Goal: Task Accomplishment & Management: Use online tool/utility

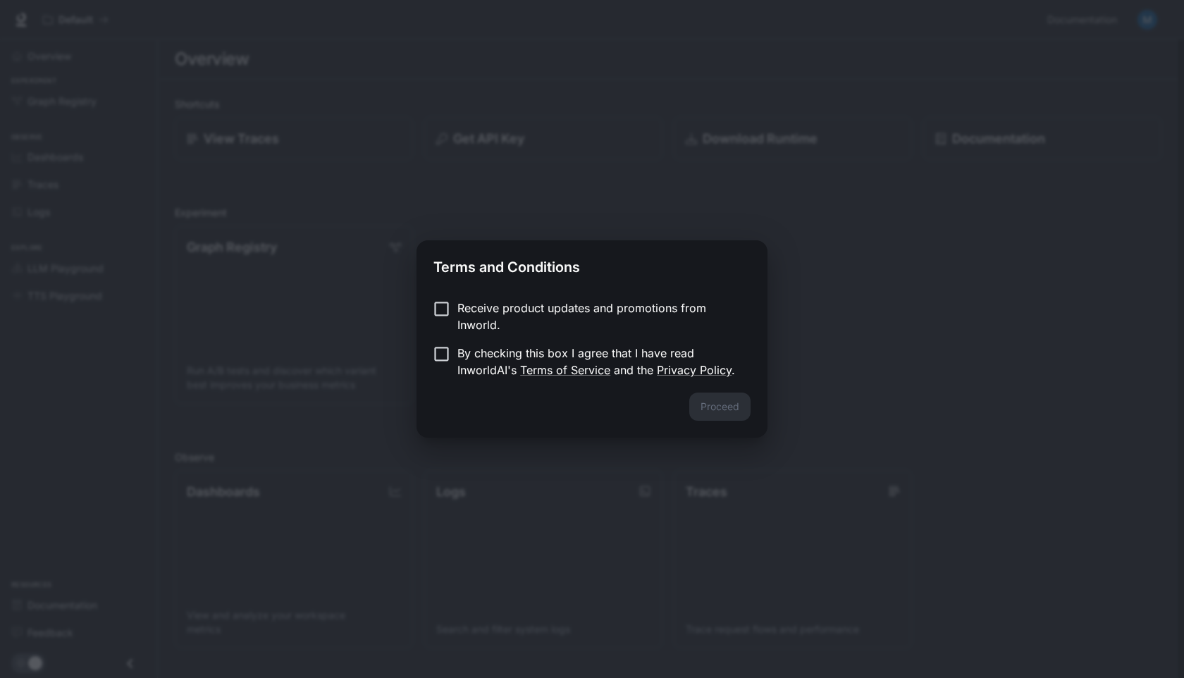
click at [588, 317] on p "Receive product updates and promotions from Inworld." at bounding box center [598, 316] width 282 height 34
click at [567, 349] on p "By checking this box I agree that I have read InworldAI's Terms of Service and …" at bounding box center [598, 361] width 282 height 34
click at [642, 314] on p "Receive product updates and promotions from Inworld." at bounding box center [598, 316] width 282 height 34
click at [717, 401] on button "Proceed" at bounding box center [719, 406] width 61 height 28
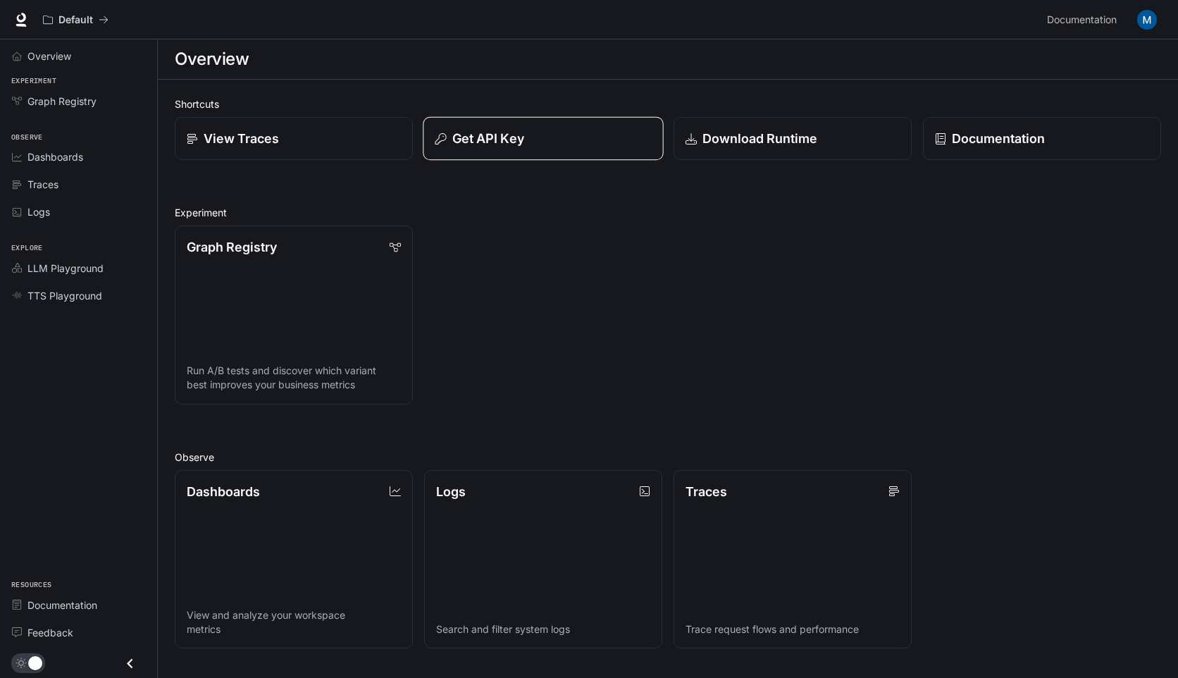
click at [498, 132] on p "Get API Key" at bounding box center [488, 138] width 72 height 19
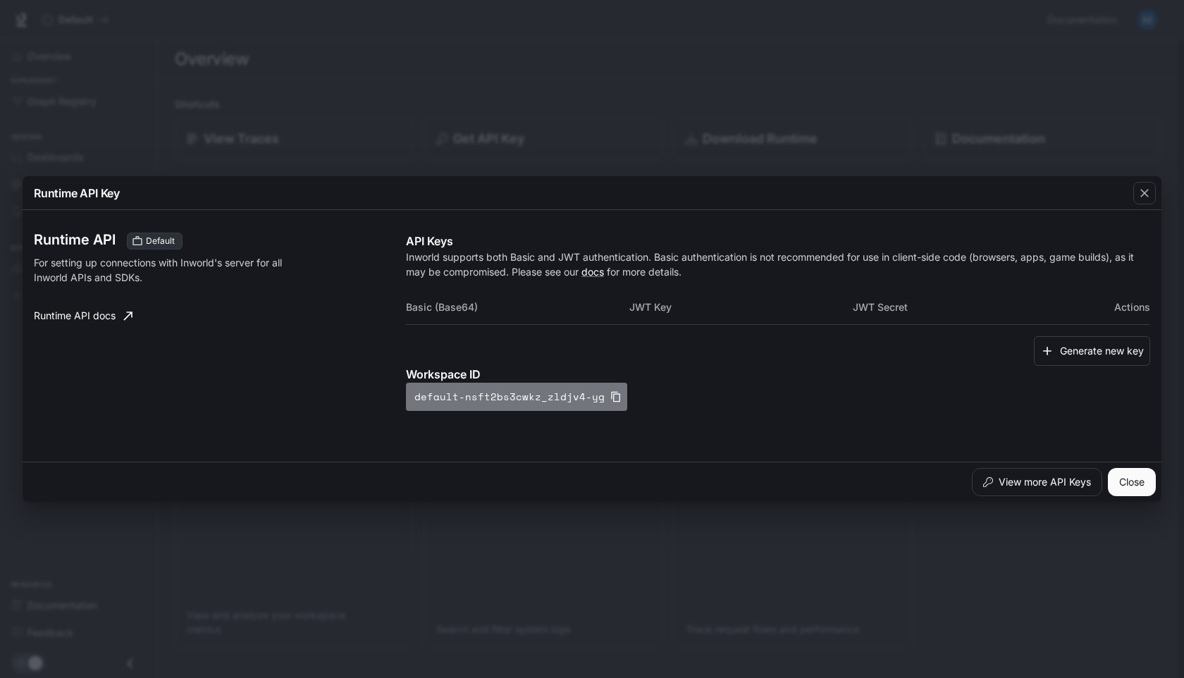
click at [610, 397] on icon "button" at bounding box center [615, 396] width 11 height 11
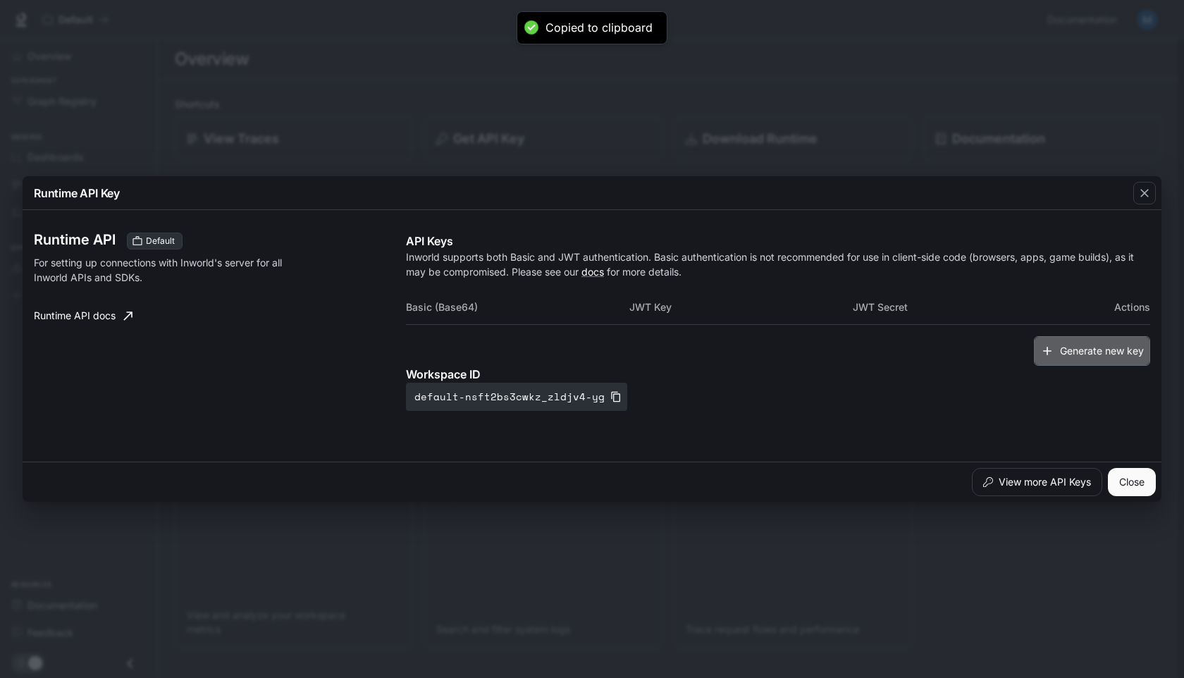
click at [1051, 354] on icon "button" at bounding box center [1047, 351] width 14 height 14
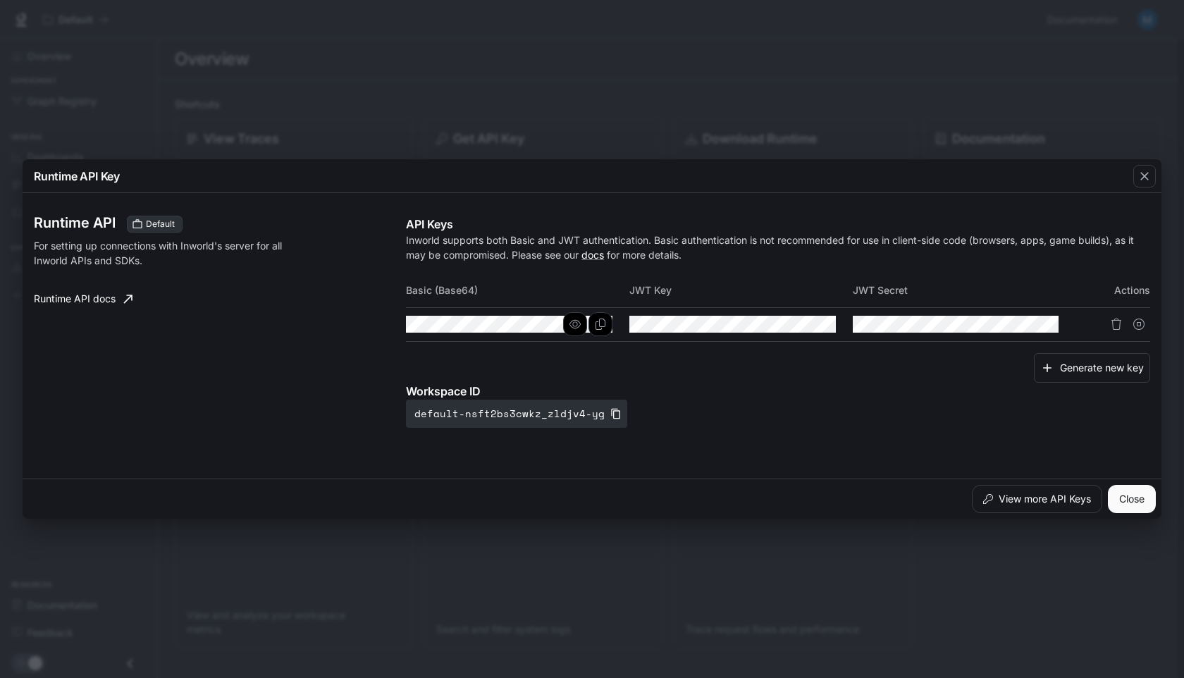
click at [557, 323] on div at bounding box center [557, 323] width 11 height 11
click at [570, 325] on icon "button" at bounding box center [574, 324] width 11 height 8
click at [801, 323] on icon "button" at bounding box center [798, 323] width 11 height 11
click at [1013, 326] on button "button" at bounding box center [1021, 324] width 24 height 24
click at [606, 325] on button "Copy Basic (Base64)" at bounding box center [600, 324] width 24 height 24
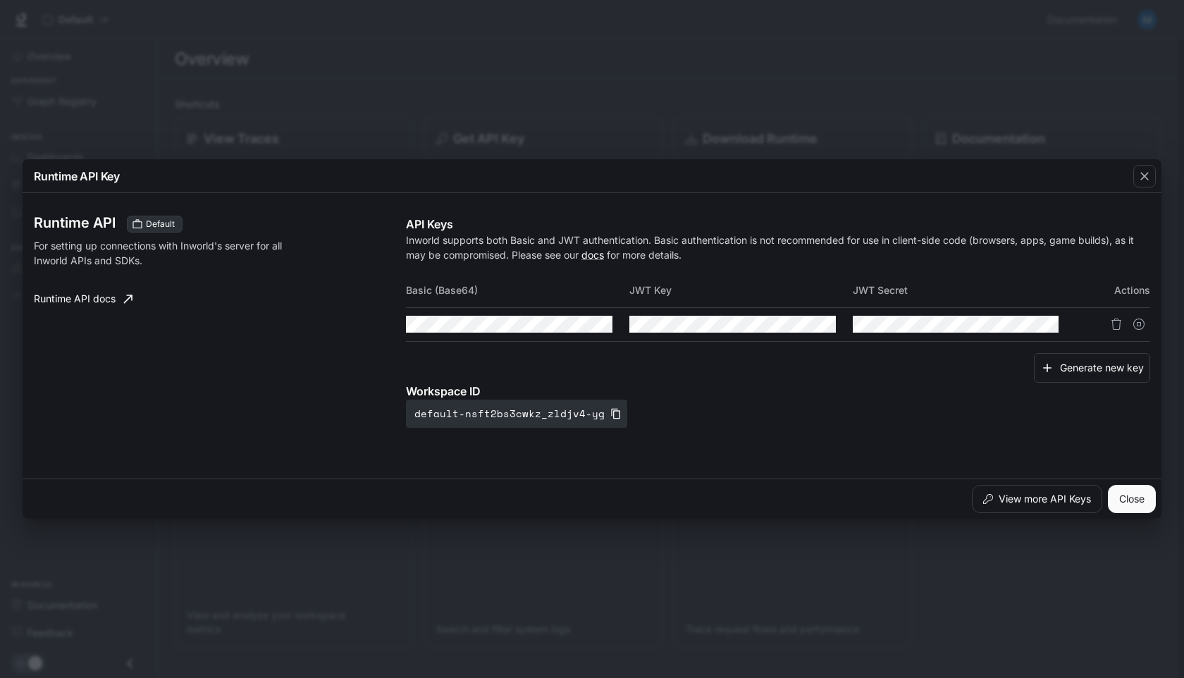
click at [715, 64] on div "Runtime API Key Runtime API Default For setting up connections with Inworld's s…" at bounding box center [592, 339] width 1184 height 678
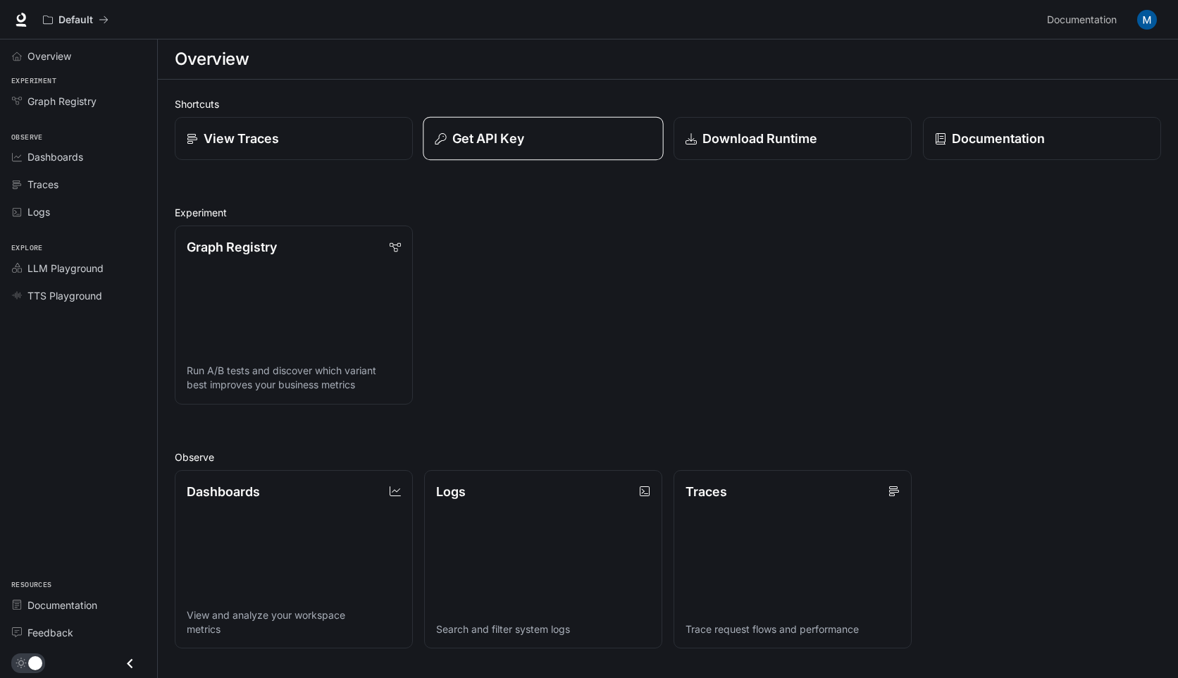
click at [526, 138] on div "Get API Key" at bounding box center [543, 138] width 216 height 19
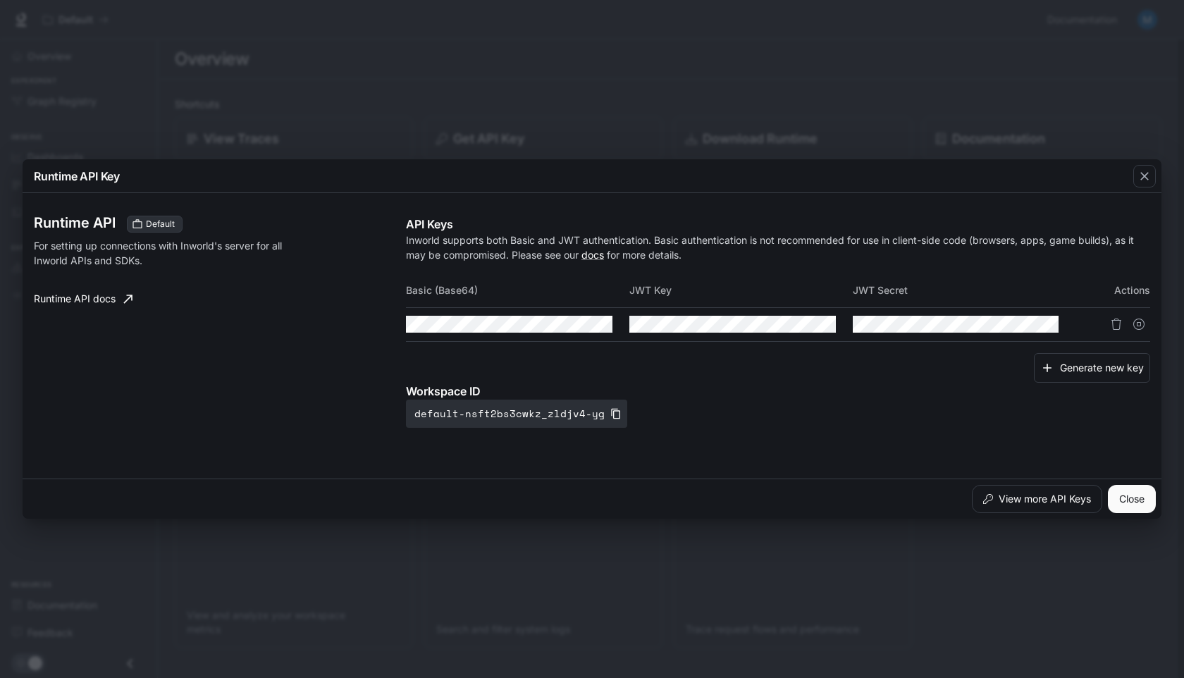
click at [552, 134] on div "Runtime API Key Runtime API Default For setting up connections with Inworld's s…" at bounding box center [592, 339] width 1184 height 678
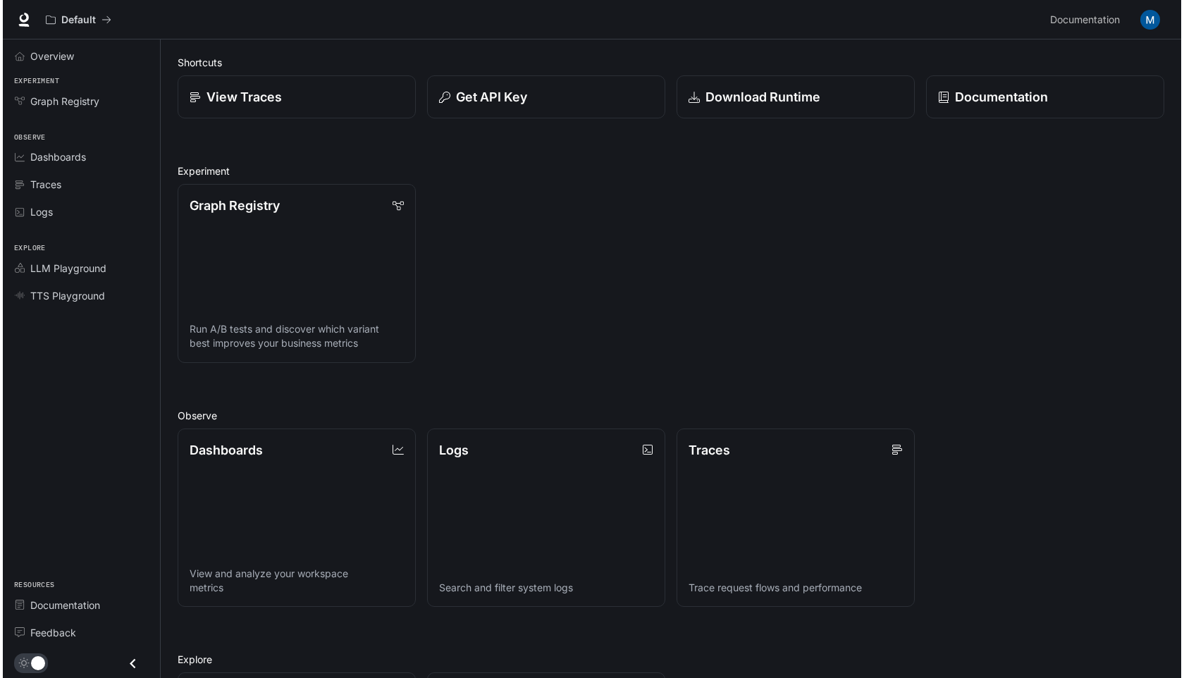
scroll to position [41, 0]
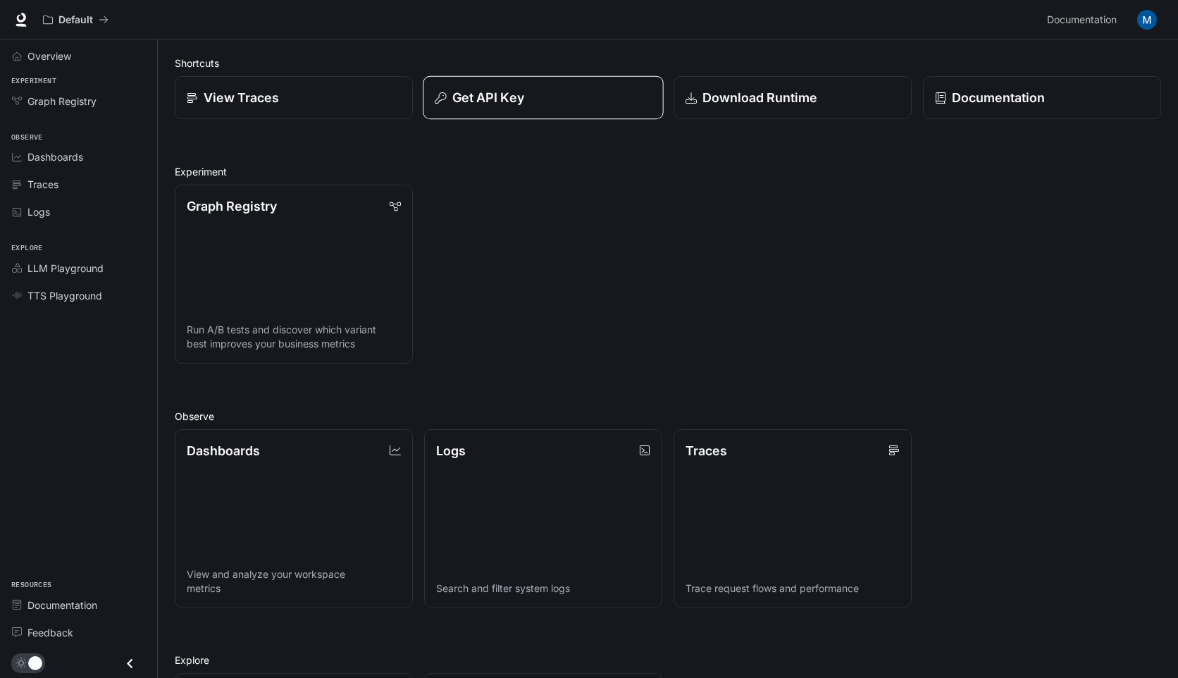
click at [543, 102] on div "Get API Key" at bounding box center [543, 97] width 216 height 19
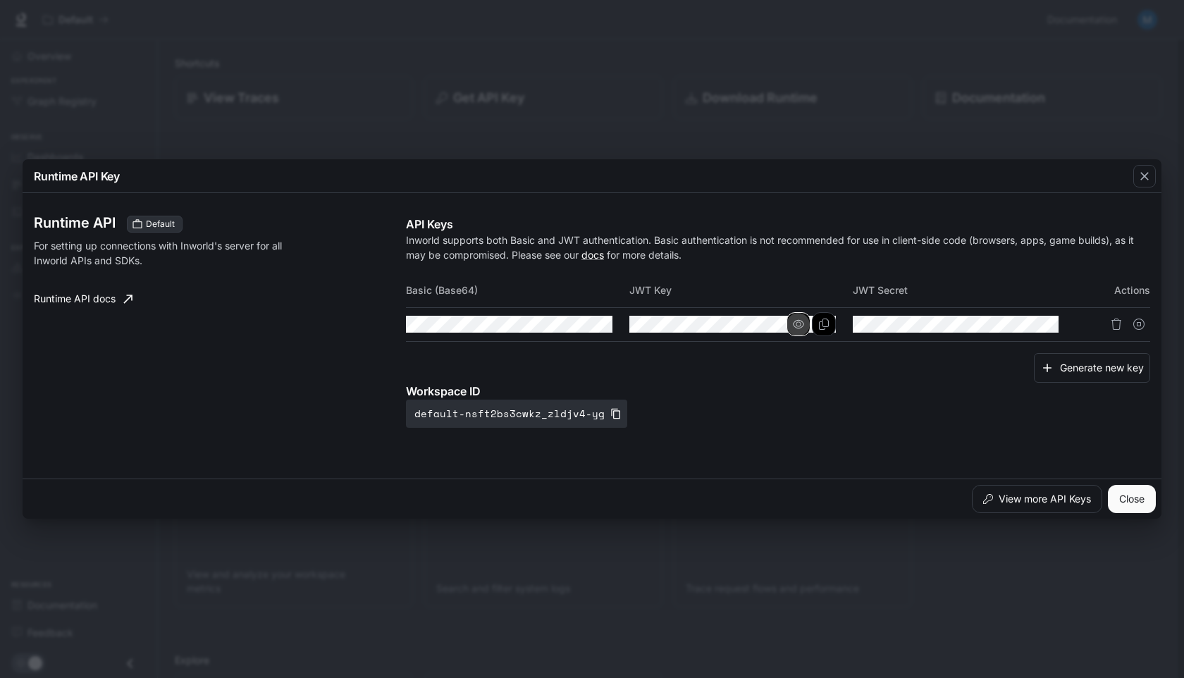
click at [805, 319] on button "button" at bounding box center [798, 324] width 24 height 24
click at [1022, 321] on icon "button" at bounding box center [1020, 323] width 11 height 11
click at [1048, 317] on button "Copy Secret" at bounding box center [1046, 324] width 24 height 24
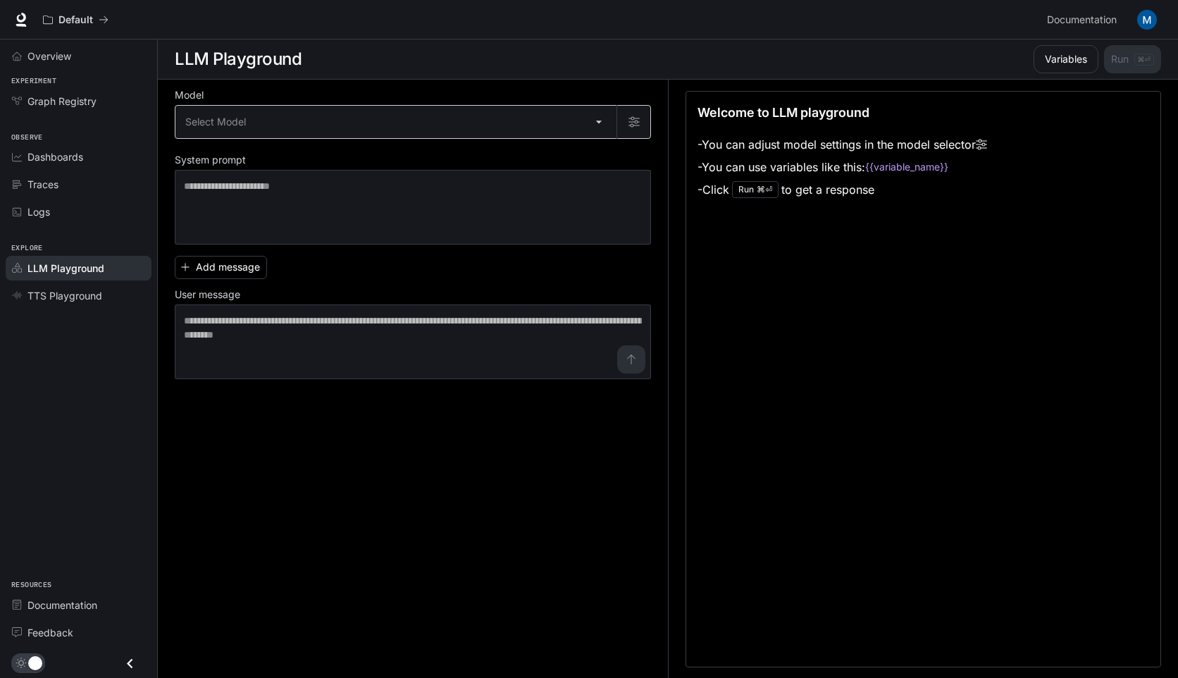
click at [499, 124] on body "Skip to main content Default Documentation Documentation Portal Overview Experi…" at bounding box center [589, 339] width 1178 height 678
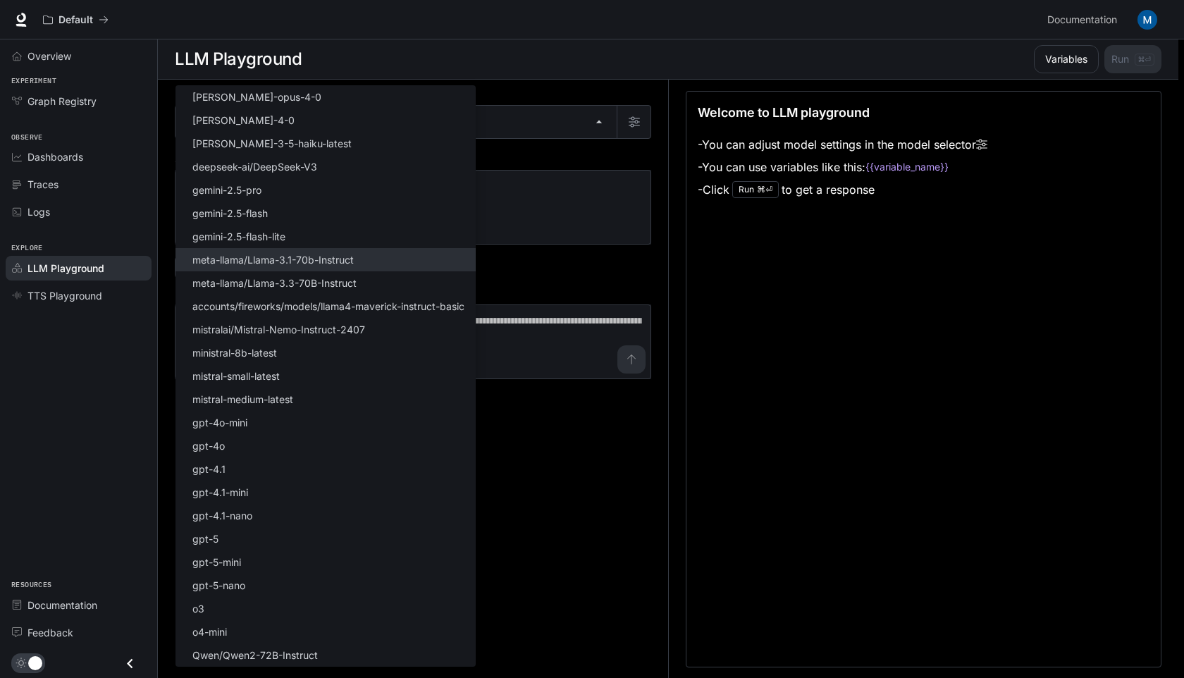
click at [371, 262] on li "meta-llama/Llama-3.1-70b-Instruct" at bounding box center [325, 259] width 300 height 23
type input "**********"
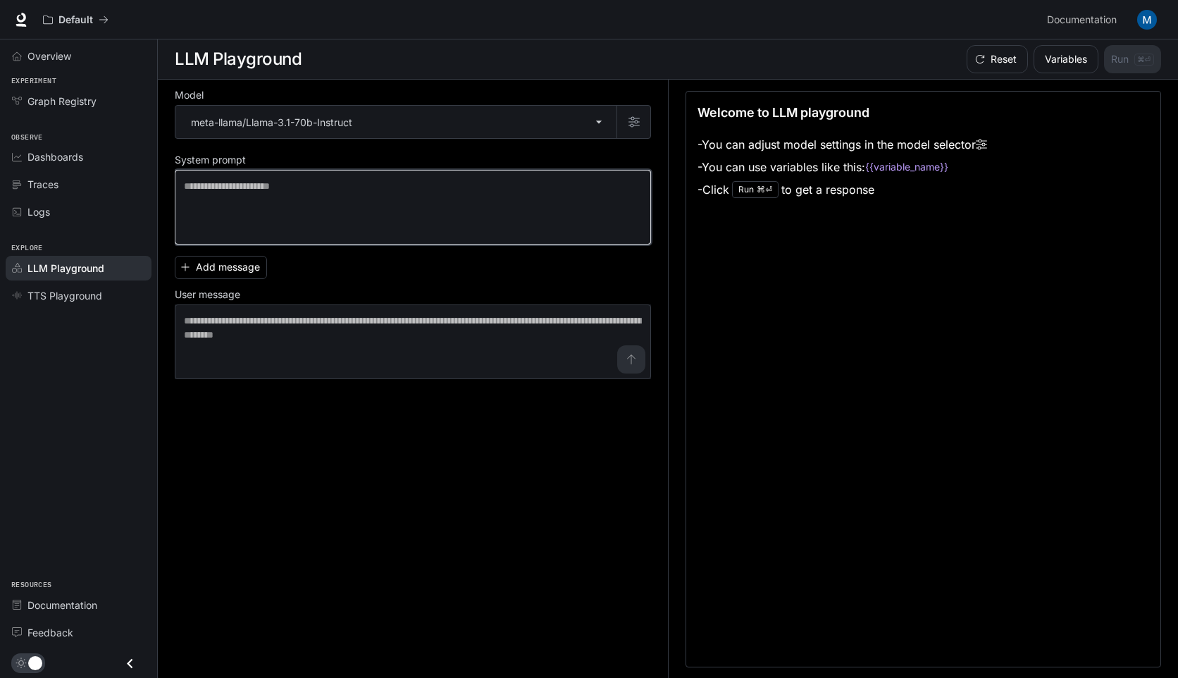
click at [399, 201] on textarea at bounding box center [413, 207] width 458 height 56
